Goal: Find specific page/section: Find specific page/section

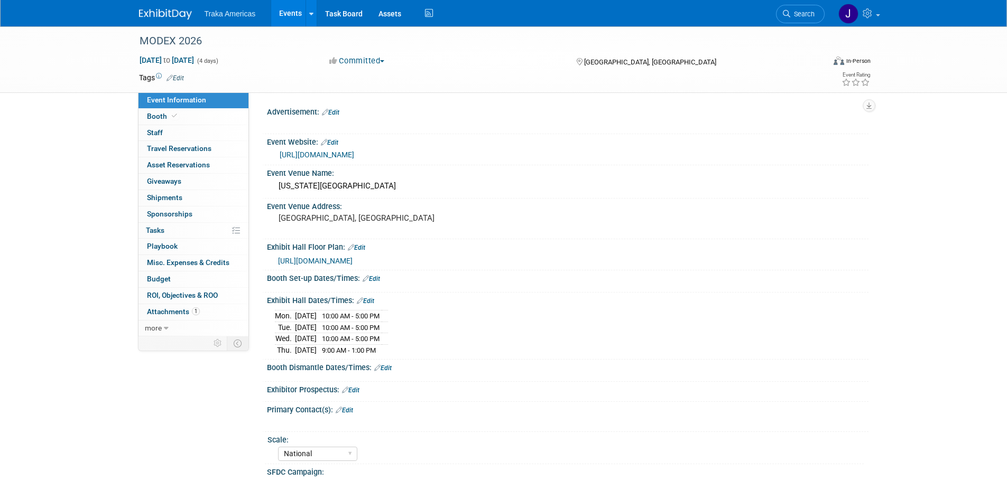
select select "National"
click at [160, 17] on img at bounding box center [165, 14] width 53 height 11
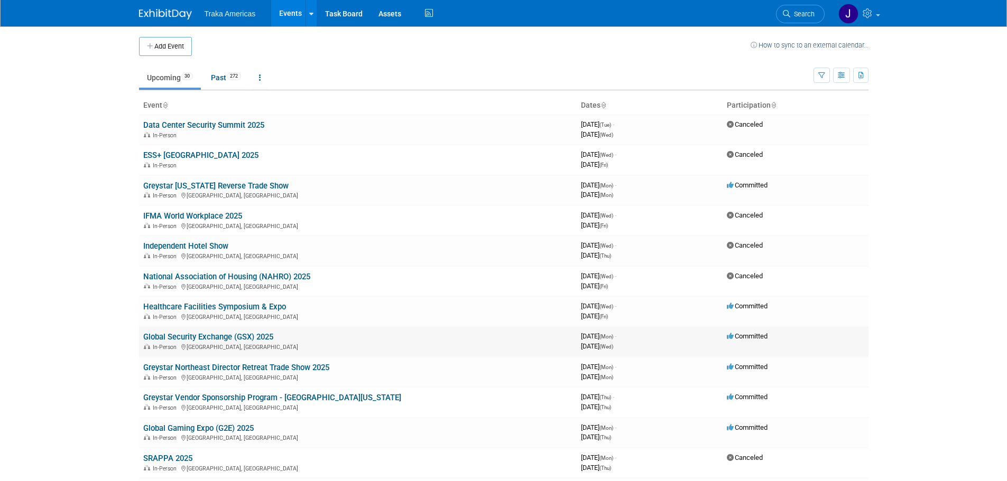
click at [254, 336] on link "Global Security Exchange (GSX) 2025" at bounding box center [208, 337] width 130 height 10
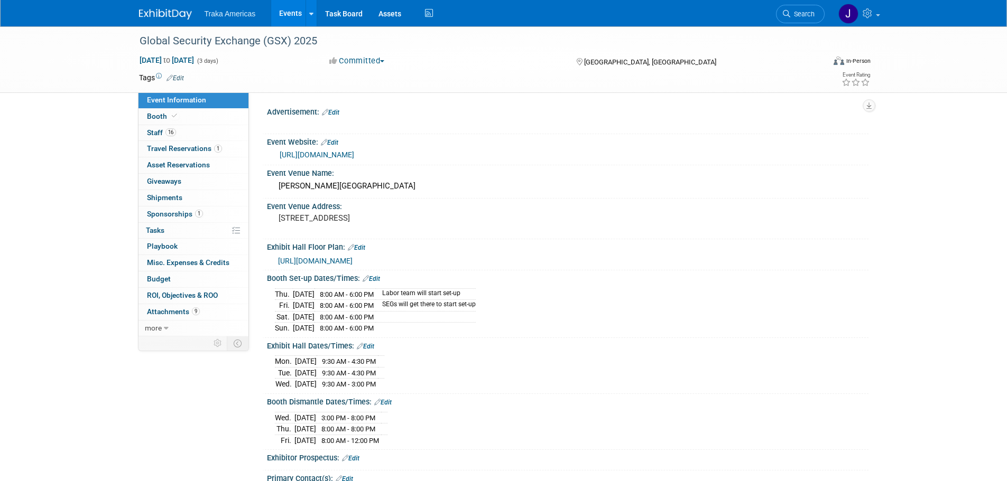
select select "National"
click at [218, 133] on link "16 Staff 16" at bounding box center [193, 133] width 110 height 16
